Goal: Find specific page/section: Find specific page/section

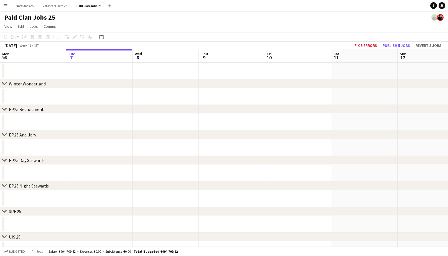
click at [4, 8] on button "Menu" at bounding box center [5, 5] width 11 height 11
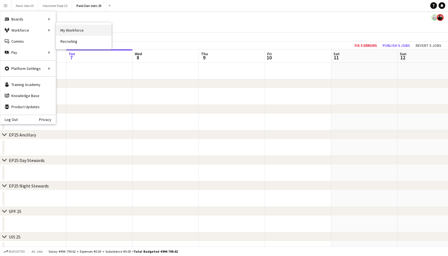
click at [67, 28] on link "My Workforce" at bounding box center [83, 30] width 55 height 11
